Goal: Check status

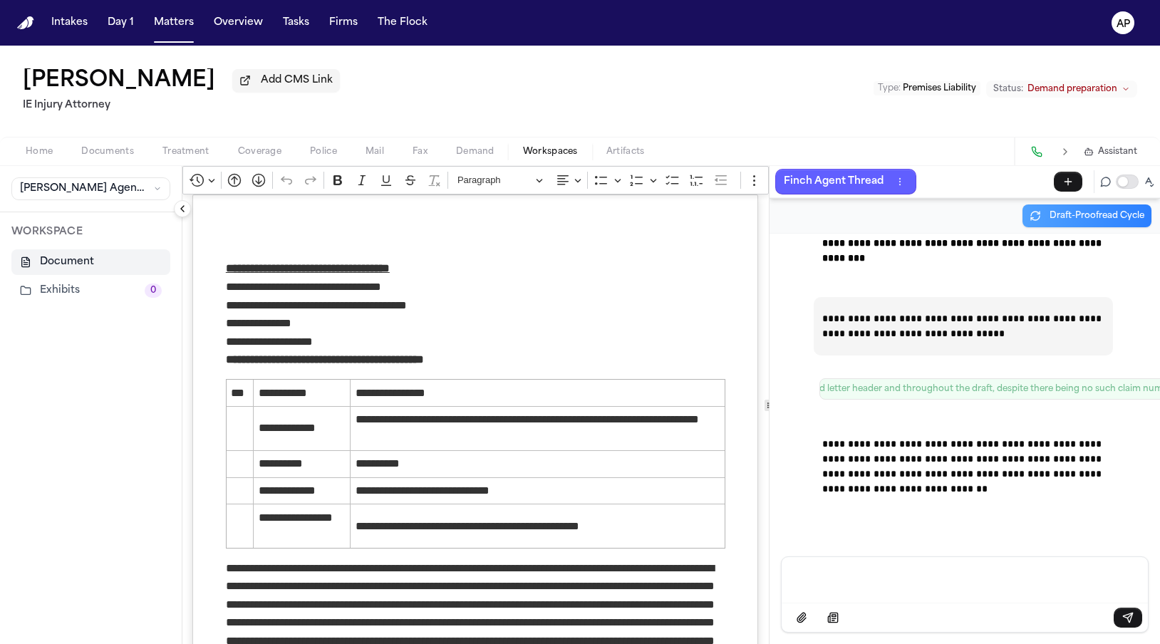
scroll to position [102148, 1]
